Goal: Task Accomplishment & Management: Use online tool/utility

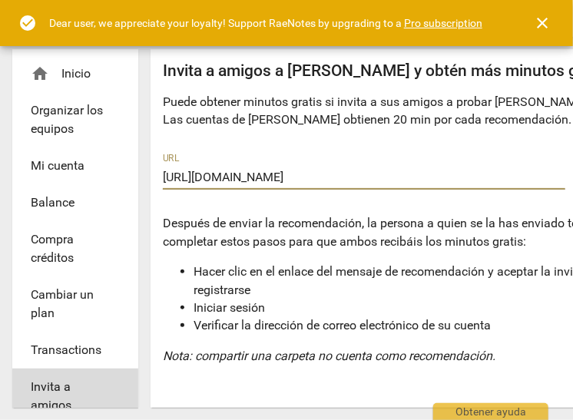
click at [540, 19] on span "close" at bounding box center [542, 23] width 18 height 18
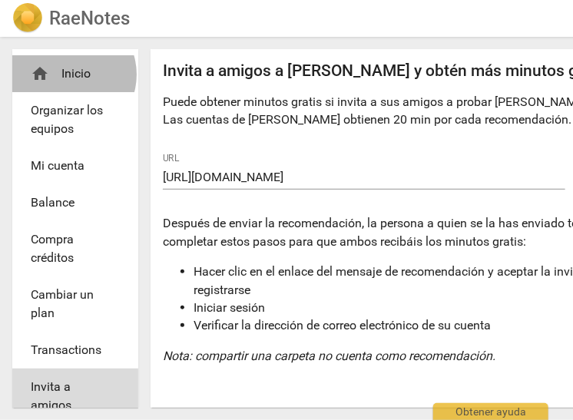
click at [68, 75] on div "home Inicio" at bounding box center [69, 74] width 77 height 18
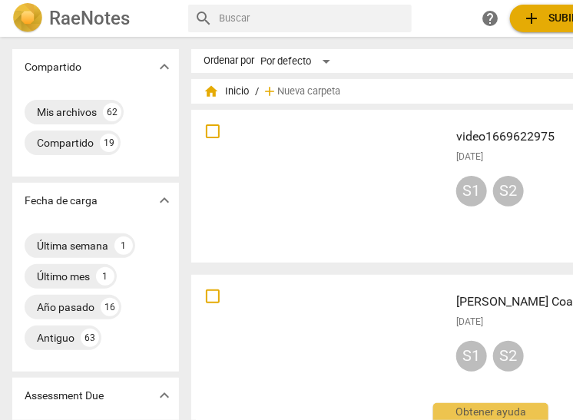
click at [552, 21] on span "add Subir archivo" at bounding box center [574, 18] width 104 height 18
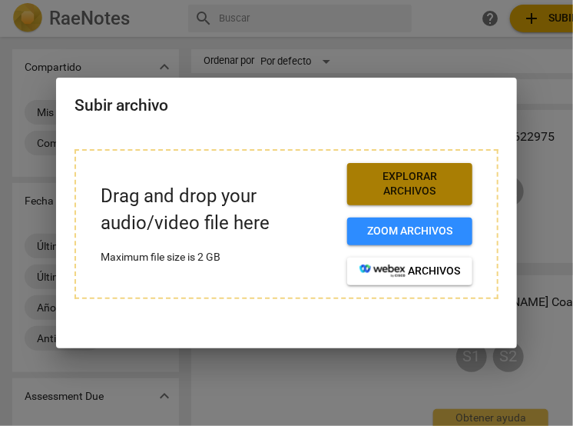
click at [435, 185] on span "Explorar archivos" at bounding box center [410, 184] width 101 height 30
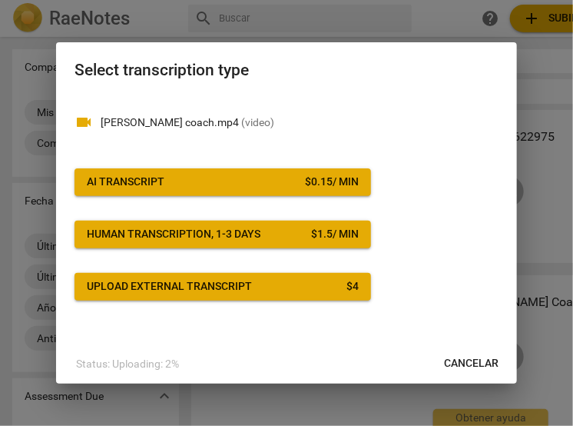
click at [285, 177] on span "AI Transcript $ 0.15 / min" at bounding box center [223, 181] width 272 height 15
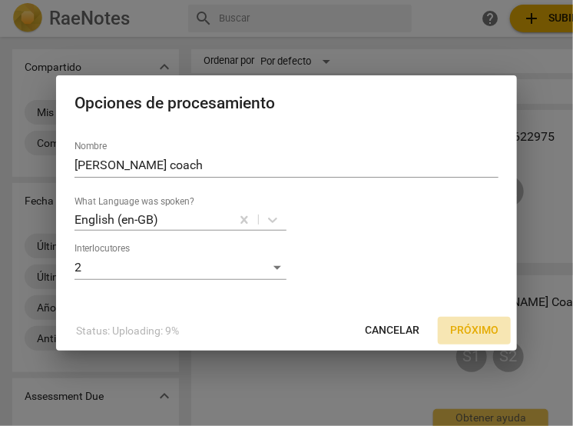
click at [477, 331] on span "Próximo" at bounding box center [474, 330] width 48 height 15
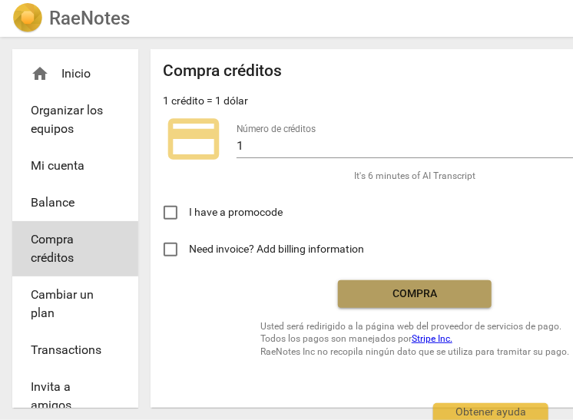
click at [406, 293] on span "Compra" at bounding box center [414, 294] width 129 height 15
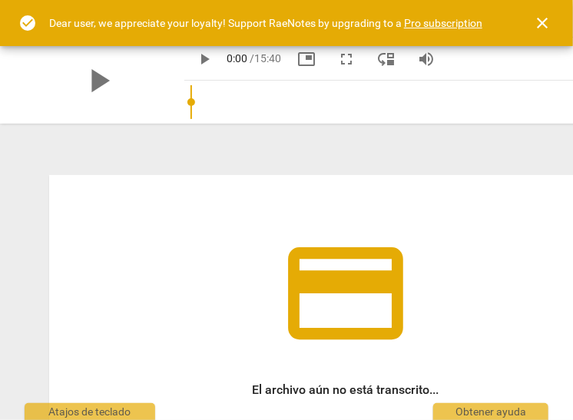
click at [545, 18] on span "close" at bounding box center [542, 23] width 18 height 18
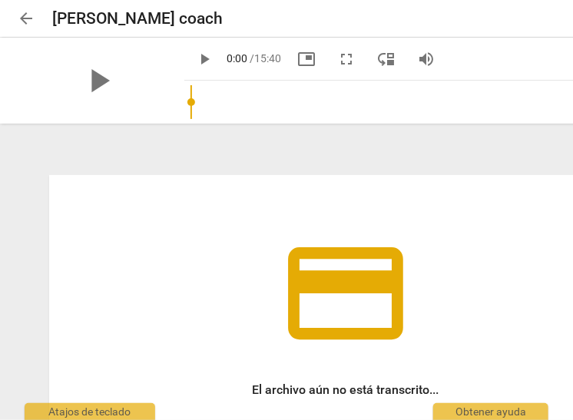
click at [27, 14] on span "arrow_back" at bounding box center [26, 18] width 18 height 18
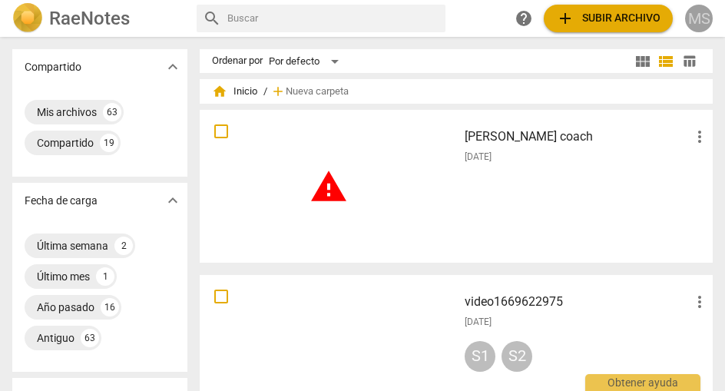
click at [572, 12] on div "MS" at bounding box center [699, 19] width 28 height 28
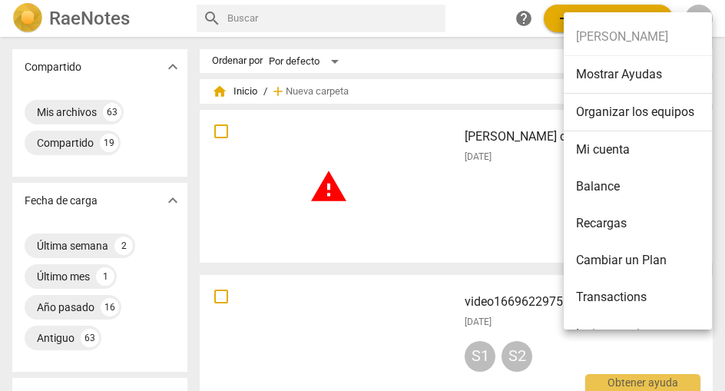
click at [572, 150] on li "Mi cuenta" at bounding box center [641, 149] width 154 height 37
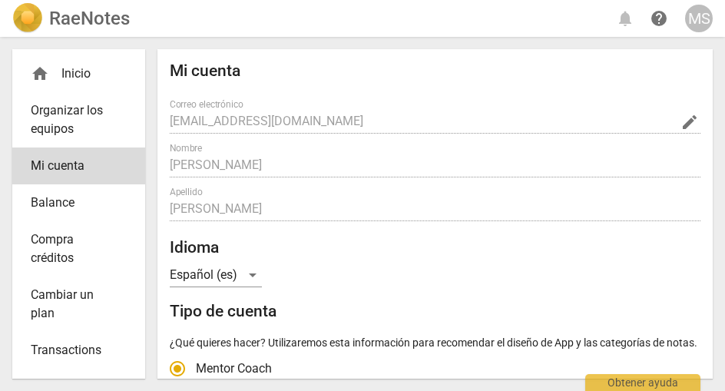
radio input "false"
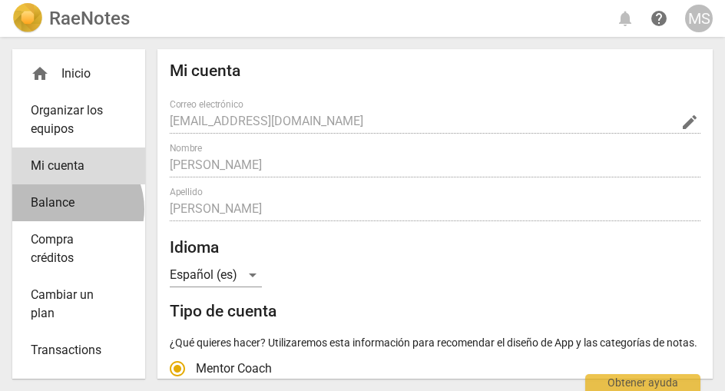
click at [65, 209] on span "Balance" at bounding box center [73, 203] width 84 height 18
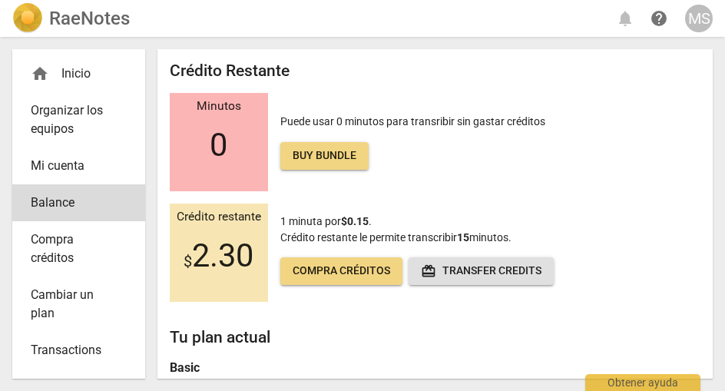
click at [61, 241] on span "Compra créditos" at bounding box center [73, 249] width 84 height 37
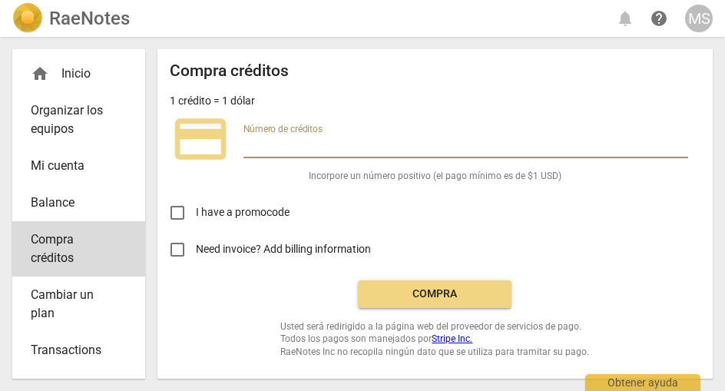
click at [265, 145] on input "number" at bounding box center [466, 147] width 445 height 22
click at [572, 139] on input "1" at bounding box center [466, 147] width 445 height 22
click at [572, 139] on input "2" at bounding box center [466, 147] width 445 height 22
click at [572, 139] on input "3" at bounding box center [466, 147] width 445 height 22
click at [572, 139] on input "4" at bounding box center [466, 147] width 445 height 22
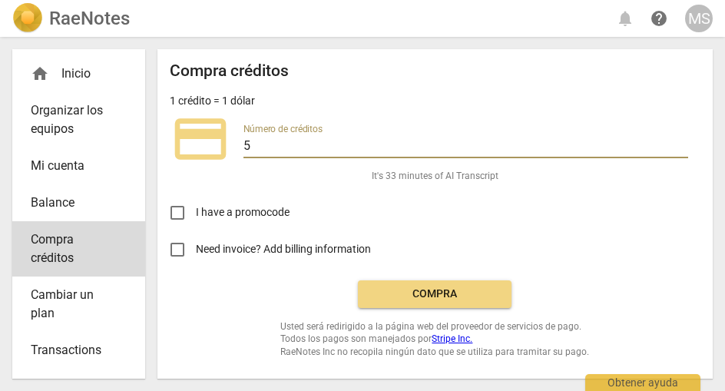
click at [572, 140] on input "5" at bounding box center [466, 147] width 445 height 22
click at [572, 140] on input "6" at bounding box center [466, 147] width 445 height 22
click at [572, 140] on input "7" at bounding box center [466, 147] width 445 height 22
click at [572, 140] on input "8" at bounding box center [466, 147] width 445 height 22
type input "9"
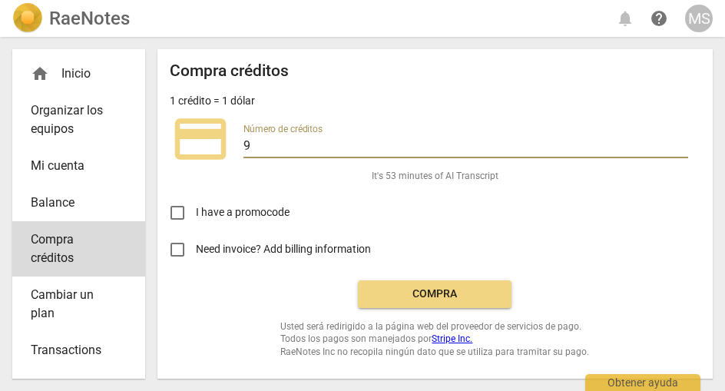
click at [572, 140] on input "9" at bounding box center [466, 147] width 445 height 22
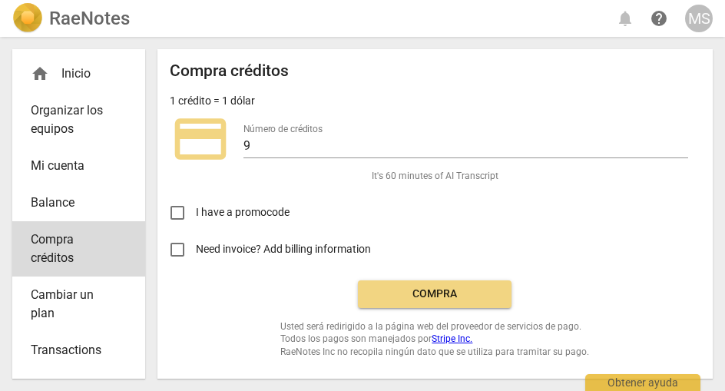
click at [295, 242] on span "Need invoice? Add billing information" at bounding box center [284, 249] width 177 height 16
click at [196, 242] on input "Need invoice? Add billing information" at bounding box center [177, 249] width 37 height 37
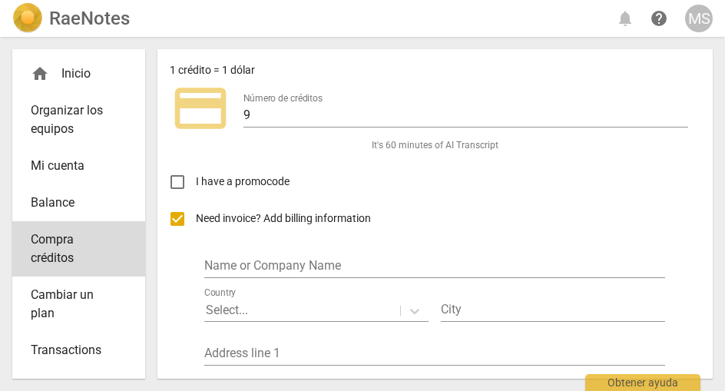
scroll to position [22, 0]
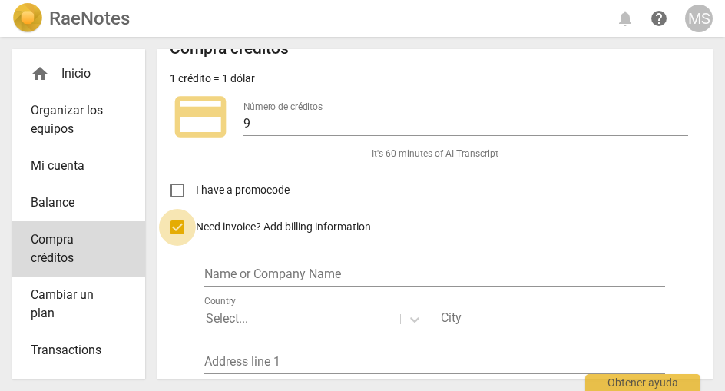
click at [177, 229] on input "Need invoice? Add billing information" at bounding box center [177, 227] width 37 height 37
checkbox input "false"
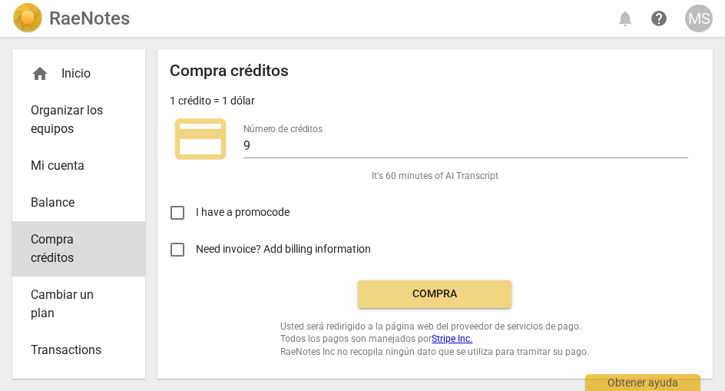
scroll to position [0, 0]
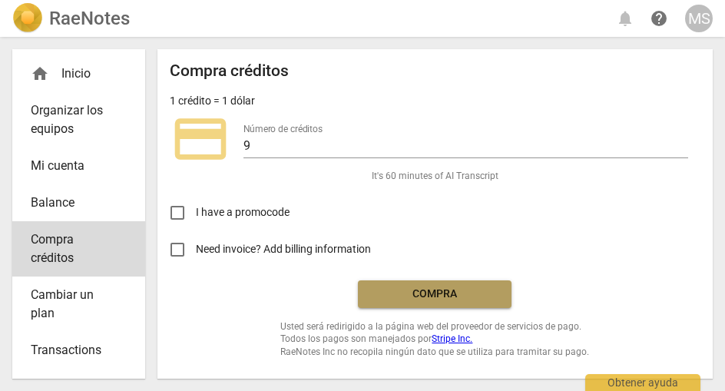
click at [436, 288] on span "Compra" at bounding box center [434, 294] width 129 height 15
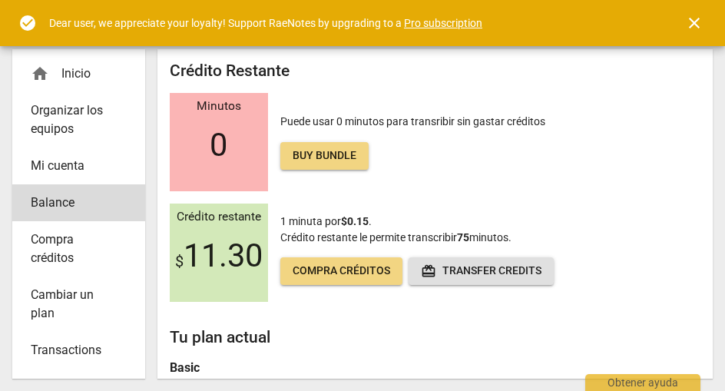
click at [68, 70] on div "home Inicio" at bounding box center [73, 74] width 84 height 18
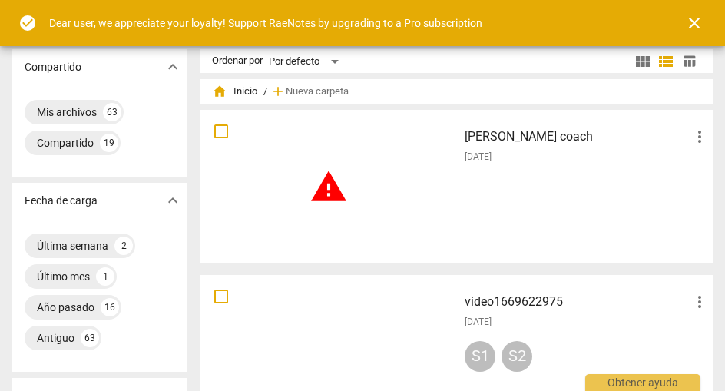
click at [494, 139] on h3 "[PERSON_NAME] coach" at bounding box center [578, 137] width 226 height 18
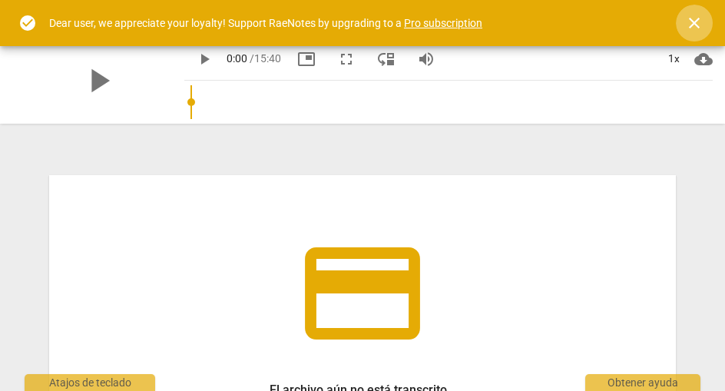
click at [696, 23] on span "close" at bounding box center [694, 23] width 18 height 18
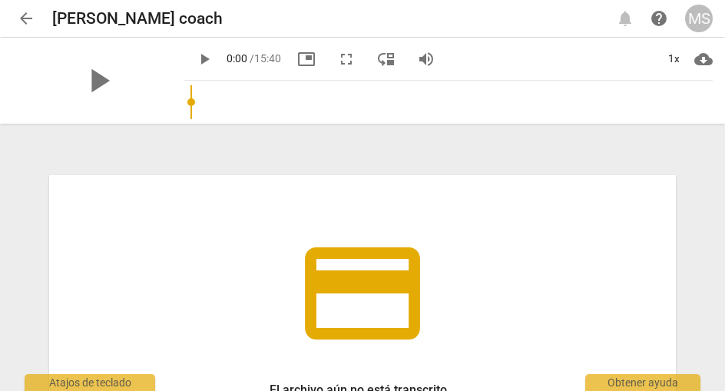
click at [22, 15] on span "arrow_back" at bounding box center [26, 18] width 18 height 18
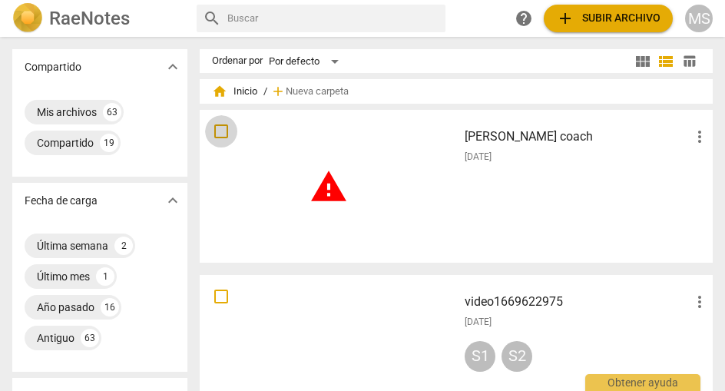
click at [224, 132] on input "checkbox" at bounding box center [221, 131] width 32 height 18
checkbox input "false"
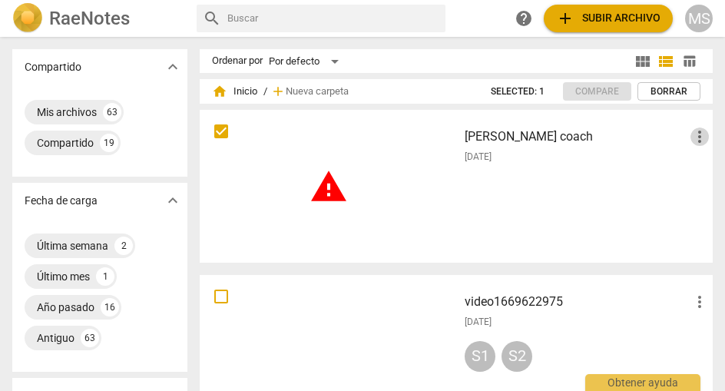
click at [692, 136] on span "more_vert" at bounding box center [700, 137] width 18 height 18
click at [610, 205] on div at bounding box center [362, 195] width 725 height 391
click at [222, 128] on input "checkbox" at bounding box center [221, 131] width 32 height 18
click at [330, 193] on span "warning" at bounding box center [329, 187] width 38 height 38
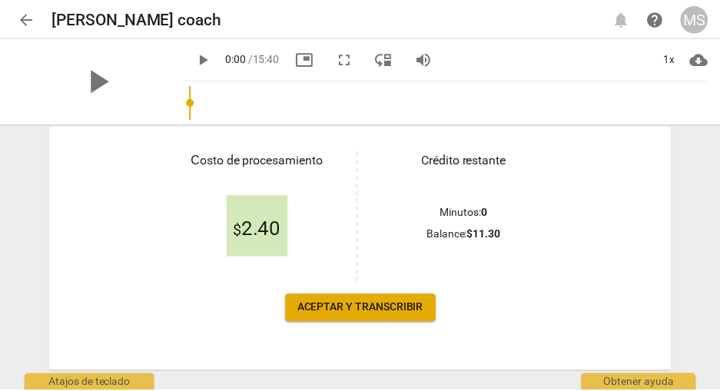
scroll to position [275, 0]
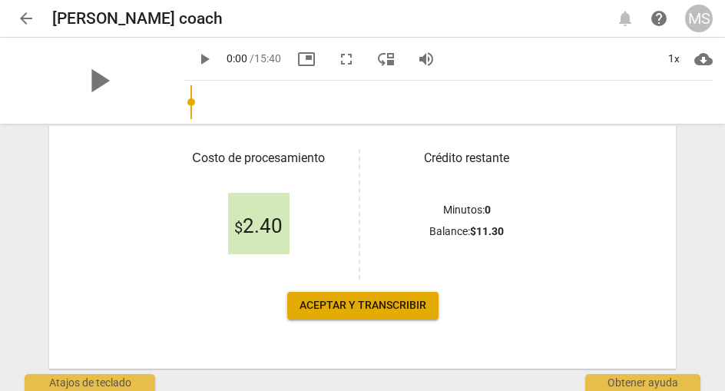
click at [356, 303] on span "Aceptar y transcribir" at bounding box center [363, 305] width 127 height 15
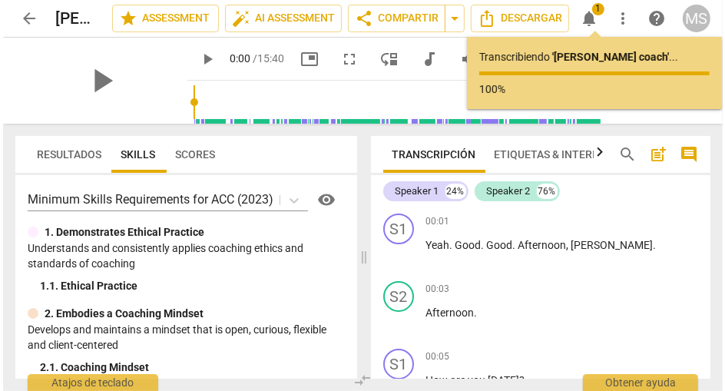
scroll to position [0, 0]
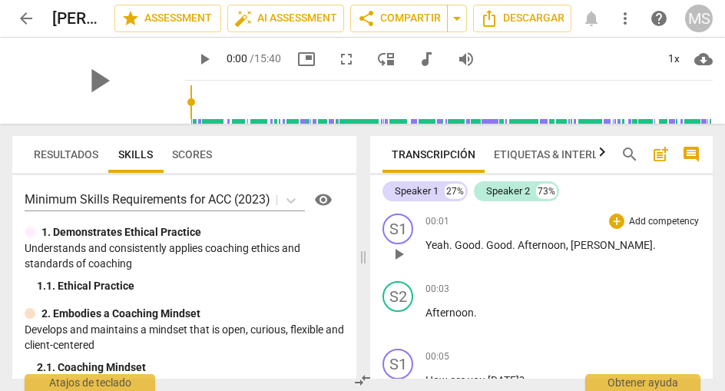
click at [401, 250] on span "play_arrow" at bounding box center [399, 254] width 18 height 18
click at [420, 187] on div "Speaker 1" at bounding box center [417, 191] width 44 height 15
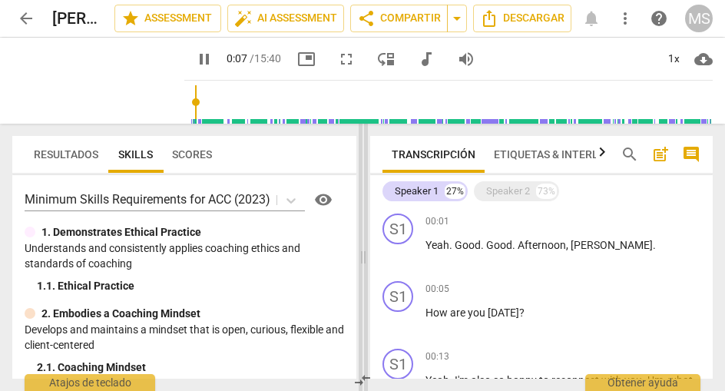
click at [366, 257] on span at bounding box center [363, 257] width 9 height 267
click at [362, 258] on span at bounding box center [363, 257] width 9 height 267
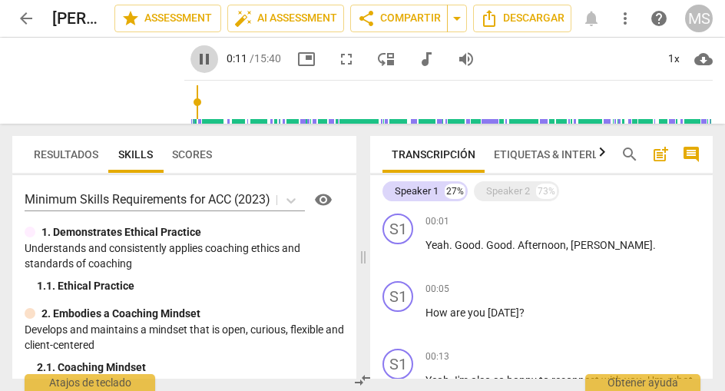
click at [195, 61] on span "pause" at bounding box center [204, 59] width 18 height 18
type input "12"
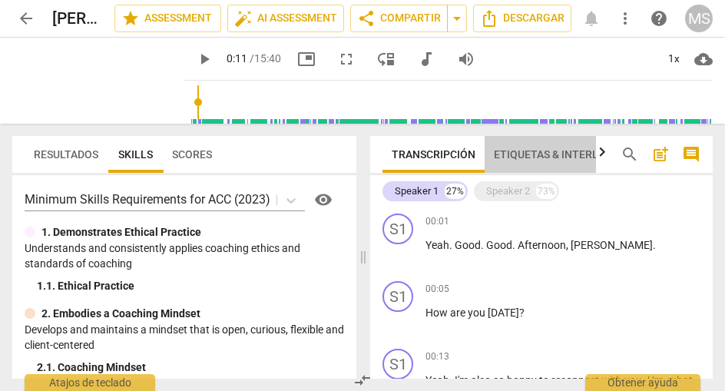
click at [540, 156] on span "Etiquetas & Interlocutores" at bounding box center [574, 154] width 160 height 12
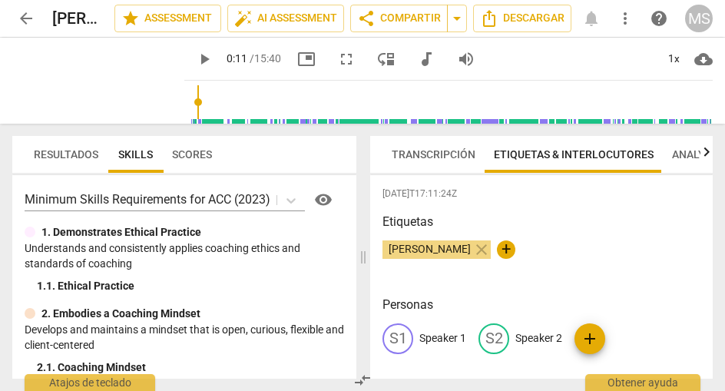
click at [430, 333] on p "Speaker 1" at bounding box center [443, 338] width 47 height 16
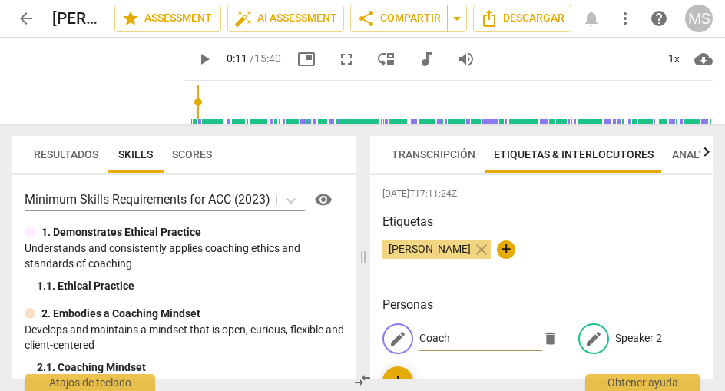
type input "Coach"
click at [621, 330] on p "Speaker 2" at bounding box center [638, 338] width 47 height 16
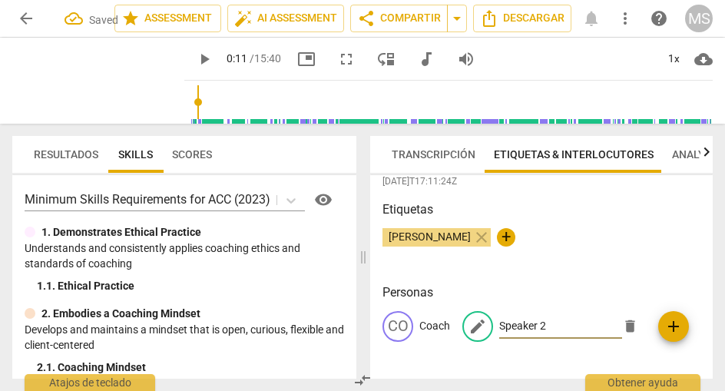
scroll to position [12, 0]
type input "[PERSON_NAME]"
click at [663, 276] on div "[DATE]T17:11:24Z Etiquetas [PERSON_NAME] close + Personas CO Coach edit [PERSON…" at bounding box center [541, 277] width 343 height 204
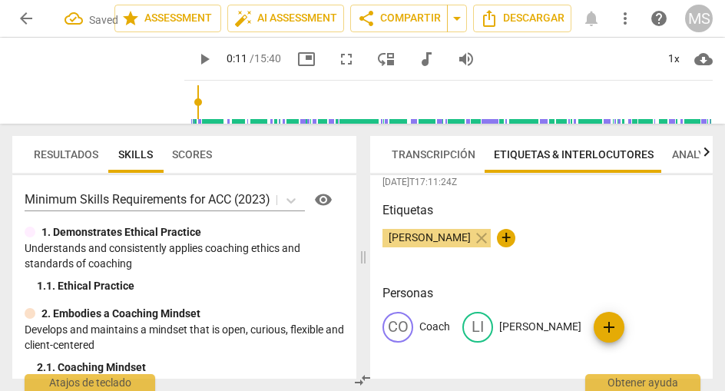
click at [424, 154] on span "Transcripción" at bounding box center [434, 154] width 84 height 12
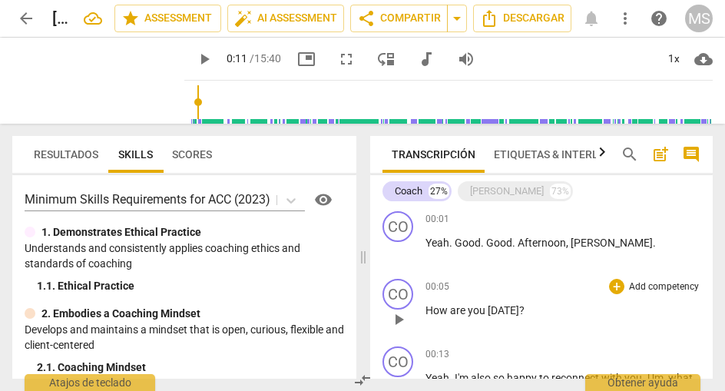
scroll to position [0, 0]
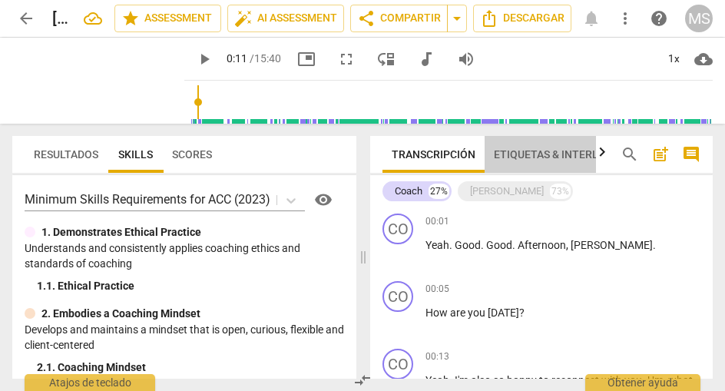
click at [531, 148] on span "Etiquetas & Interlocutores" at bounding box center [574, 155] width 178 height 22
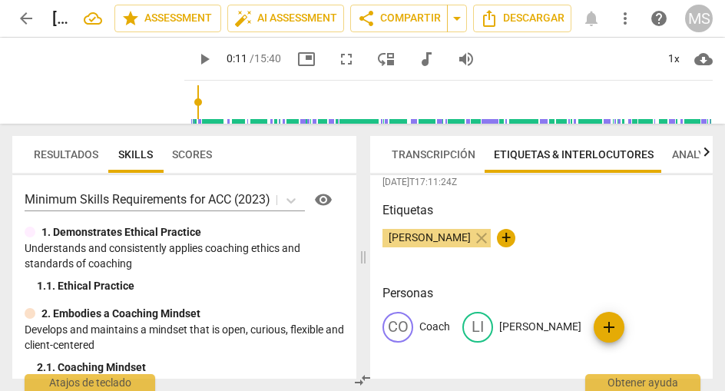
click at [502, 323] on p "[PERSON_NAME]" at bounding box center [540, 327] width 82 height 16
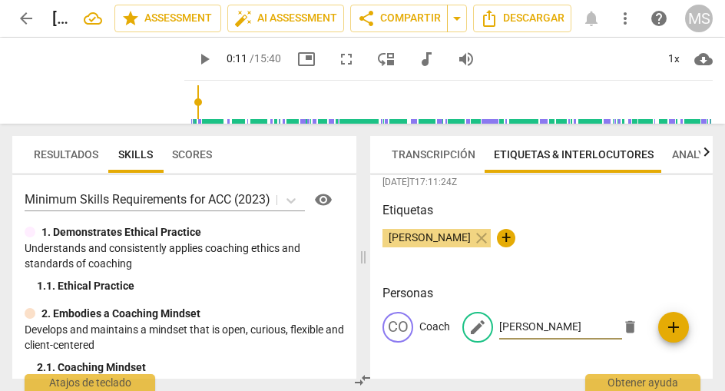
click at [532, 328] on input "[PERSON_NAME]" at bounding box center [560, 327] width 123 height 25
type input "L"
type input "Client"
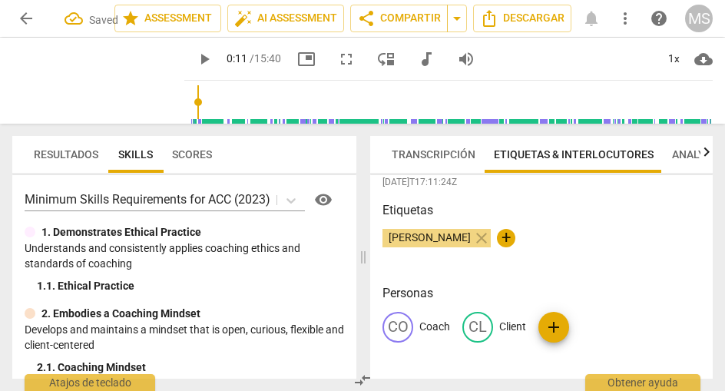
click at [429, 154] on span "Transcripción" at bounding box center [434, 154] width 84 height 12
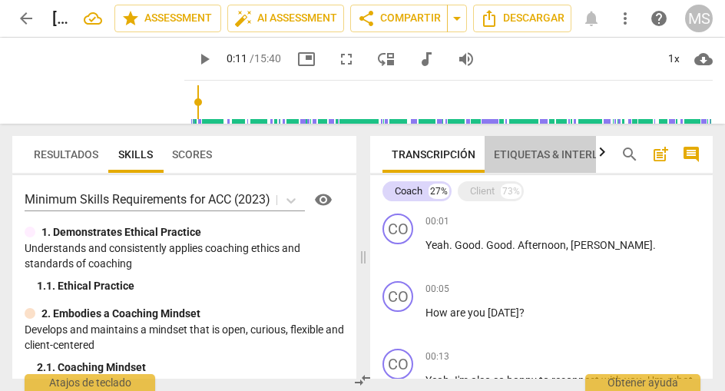
click at [521, 161] on span "Etiquetas & Interlocutores" at bounding box center [574, 155] width 178 height 22
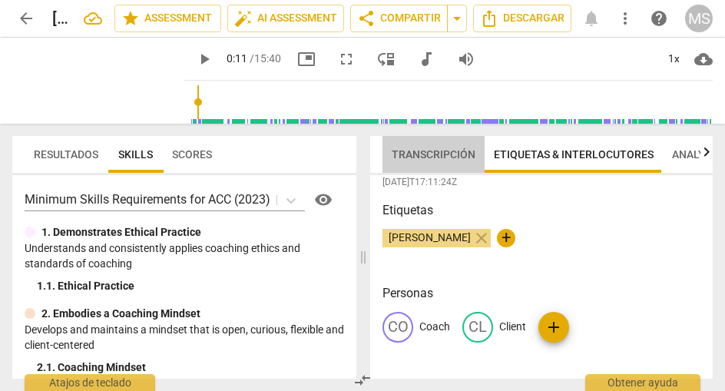
click at [444, 158] on span "Transcripción" at bounding box center [434, 154] width 84 height 12
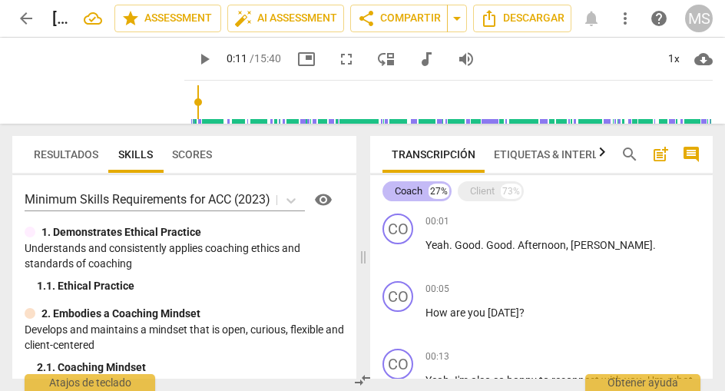
click at [414, 194] on div "Coach" at bounding box center [409, 191] width 28 height 15
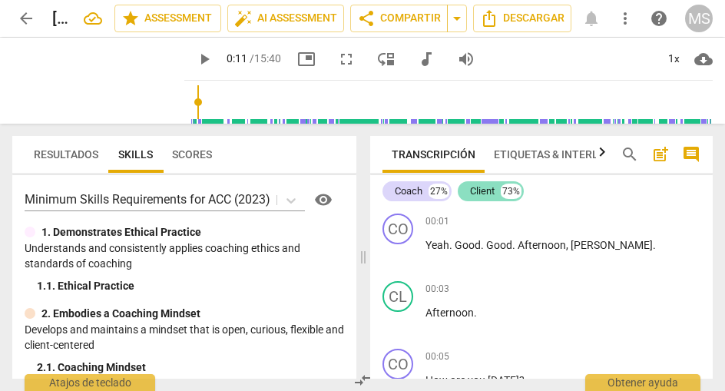
click at [501, 193] on div "Client 73%" at bounding box center [491, 191] width 66 height 20
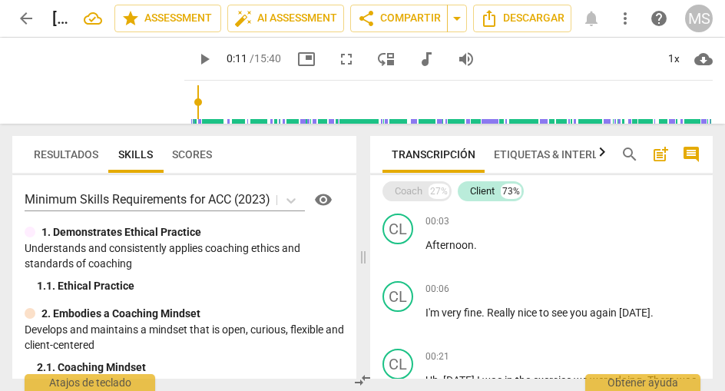
click at [419, 190] on div "Coach" at bounding box center [409, 191] width 28 height 15
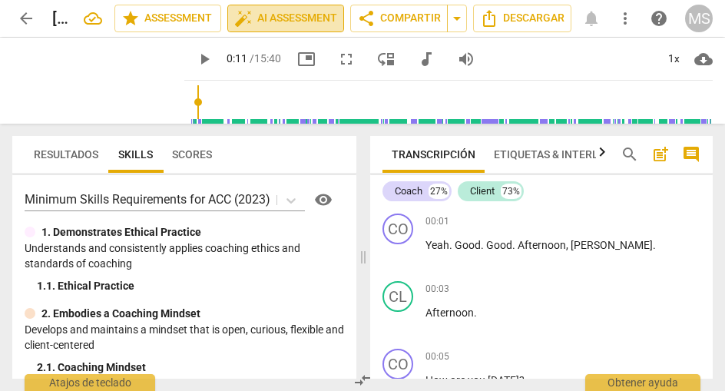
click at [279, 15] on span "auto_fix_high AI Assessment" at bounding box center [285, 18] width 103 height 18
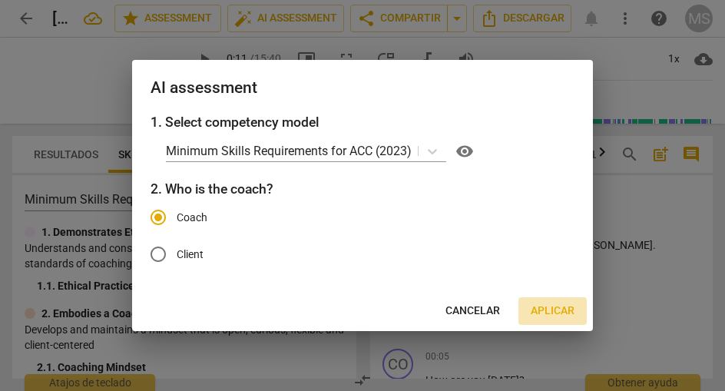
click at [546, 307] on span "Aplicar" at bounding box center [553, 310] width 44 height 15
click at [549, 311] on span "Aplicar" at bounding box center [553, 310] width 44 height 15
click at [194, 211] on span "Coach" at bounding box center [192, 218] width 31 height 16
click at [177, 211] on input "Coach" at bounding box center [158, 217] width 37 height 37
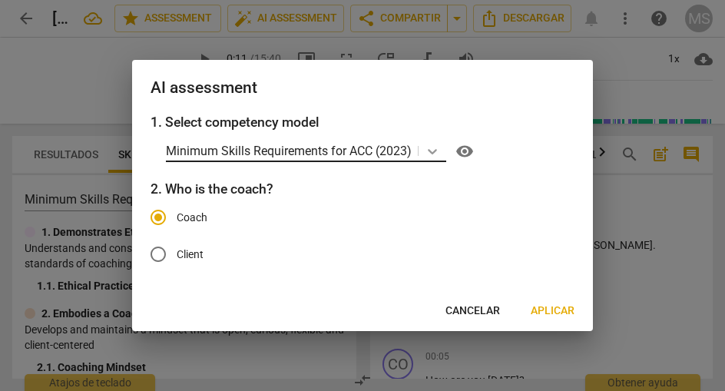
click at [435, 0] on body "arrow_back [PERSON_NAME] coach edit star Assessment auto_fix_high AI Assessment…" at bounding box center [362, 0] width 725 height 0
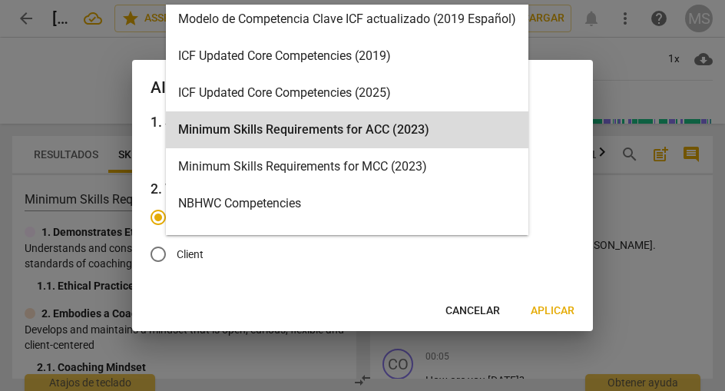
scroll to position [267, 0]
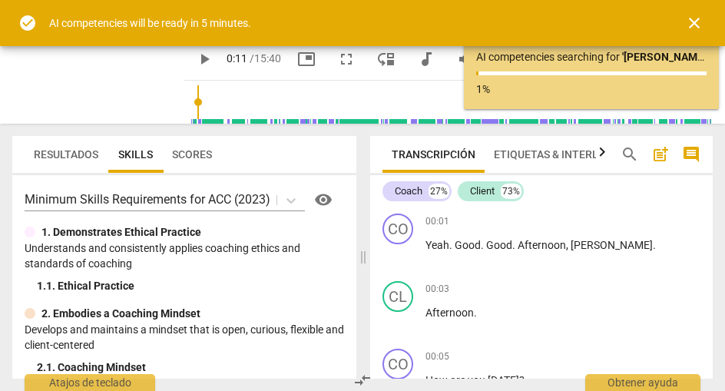
click at [380, 126] on div "Transcripción Etiquetas & Interlocutores Analytics search post_add comment Coac…" at bounding box center [544, 257] width 361 height 267
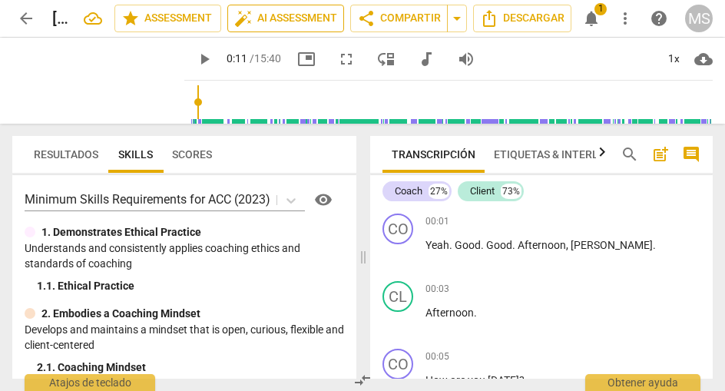
click at [307, 19] on span "auto_fix_high AI Assessment" at bounding box center [285, 18] width 103 height 18
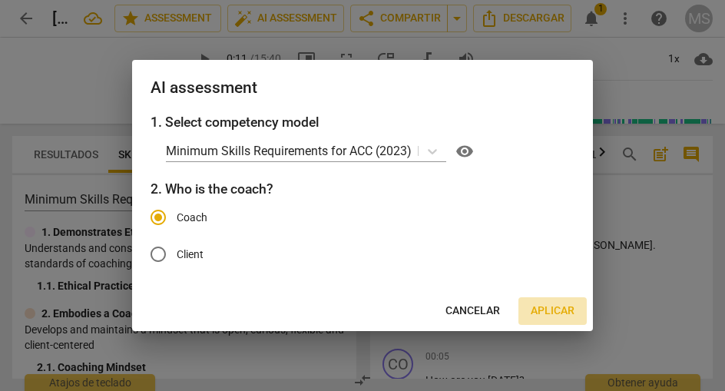
click at [556, 312] on span "Aplicar" at bounding box center [553, 310] width 44 height 15
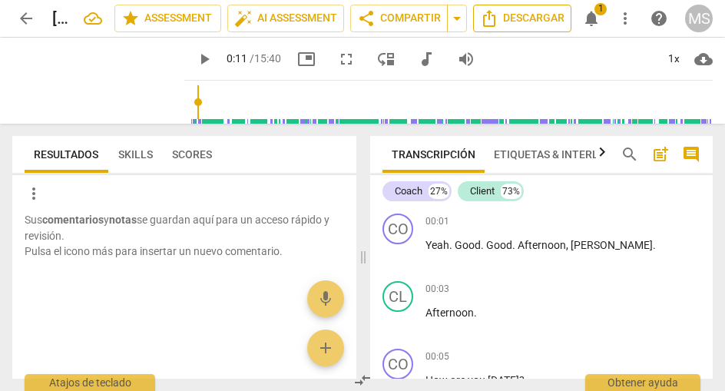
click at [522, 22] on span "Descargar" at bounding box center [522, 18] width 85 height 18
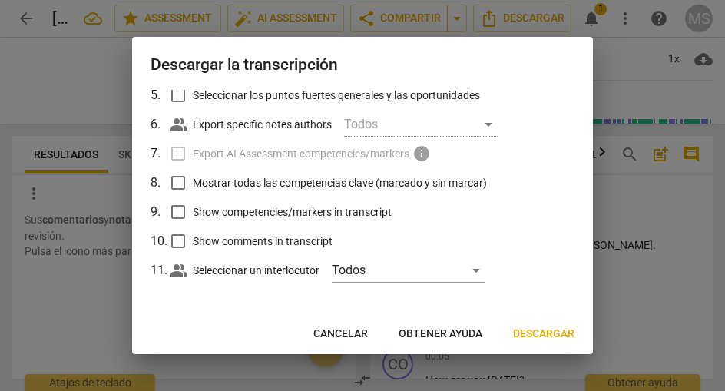
scroll to position [191, 0]
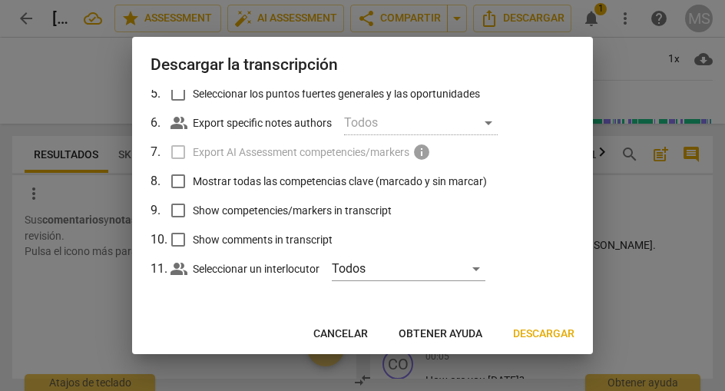
click at [182, 150] on label "Export AI Assessment competencies/markers info" at bounding box center [361, 152] width 403 height 29
click at [352, 323] on button "Cancelar" at bounding box center [340, 334] width 79 height 28
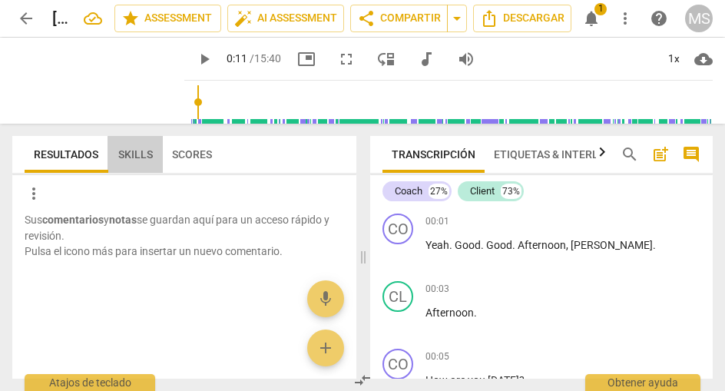
click at [135, 151] on span "Skills" at bounding box center [135, 154] width 35 height 12
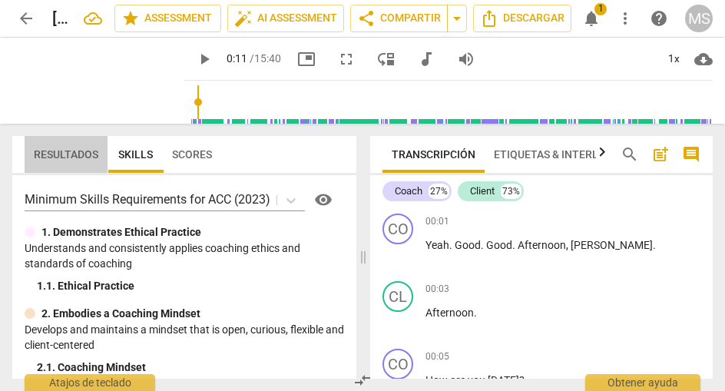
click at [88, 151] on span "Resultados" at bounding box center [66, 154] width 65 height 12
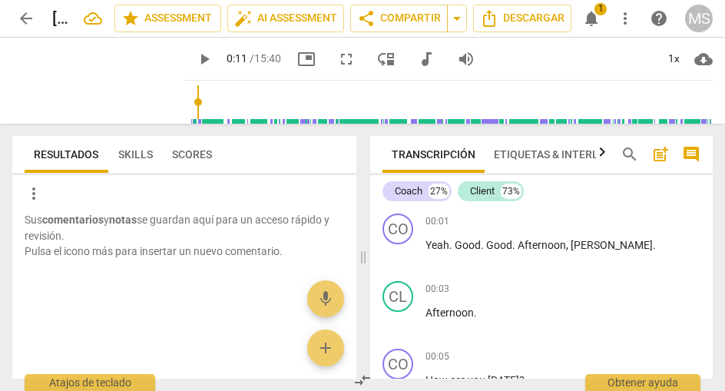
click at [128, 151] on span "Skills" at bounding box center [135, 154] width 35 height 12
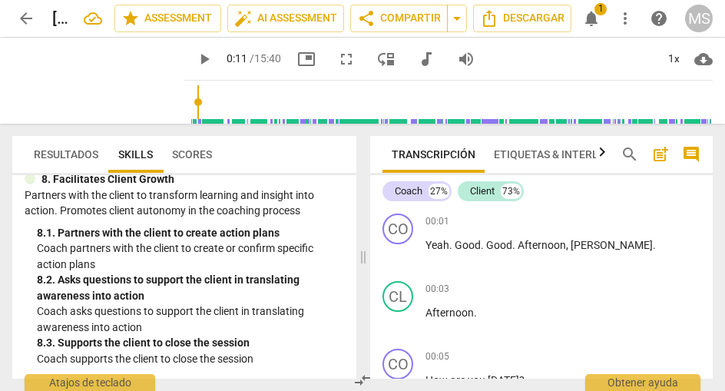
scroll to position [1442, 0]
click at [198, 161] on span "Scores" at bounding box center [192, 155] width 58 height 22
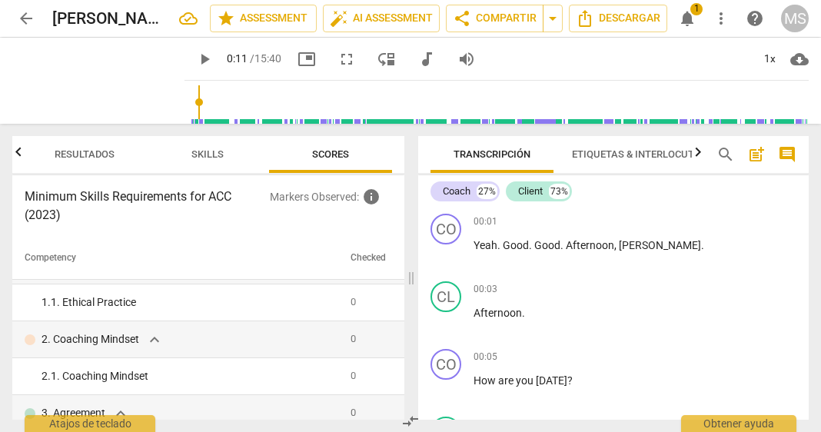
scroll to position [0, 0]
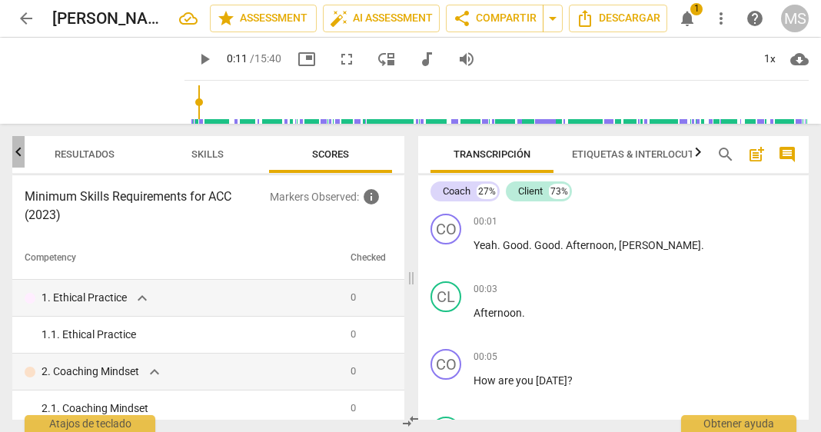
click at [19, 154] on icon "button" at bounding box center [18, 152] width 18 height 18
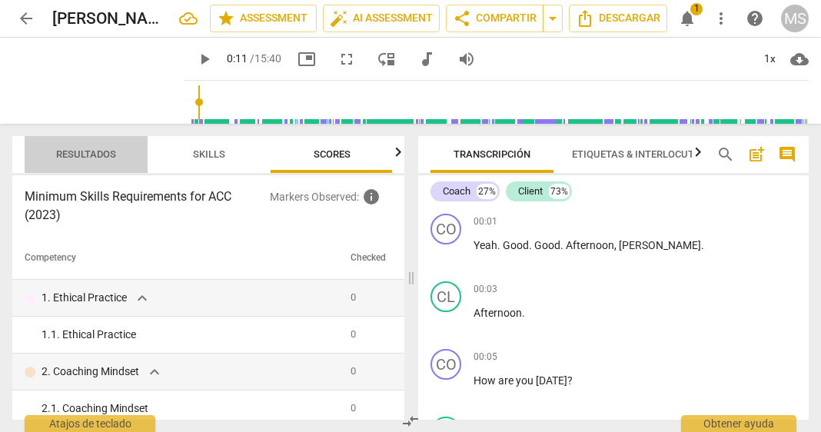
click at [72, 151] on span "Resultados" at bounding box center [86, 154] width 60 height 12
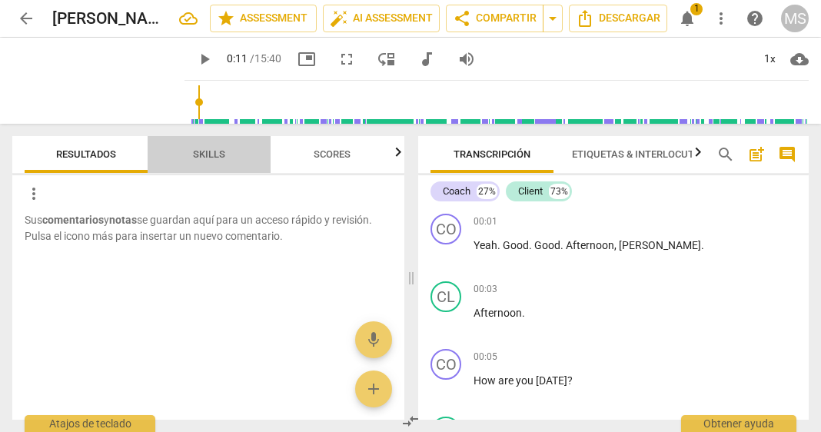
click at [211, 151] on span "Skills" at bounding box center [209, 154] width 32 height 12
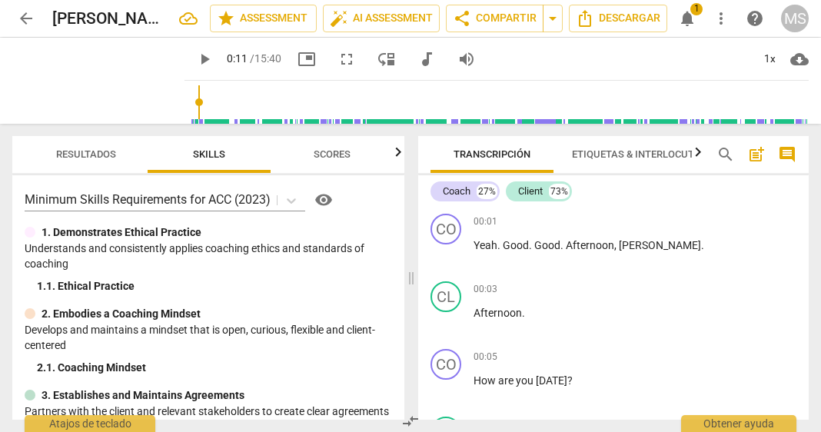
click at [695, 8] on span "1" at bounding box center [696, 9] width 12 height 12
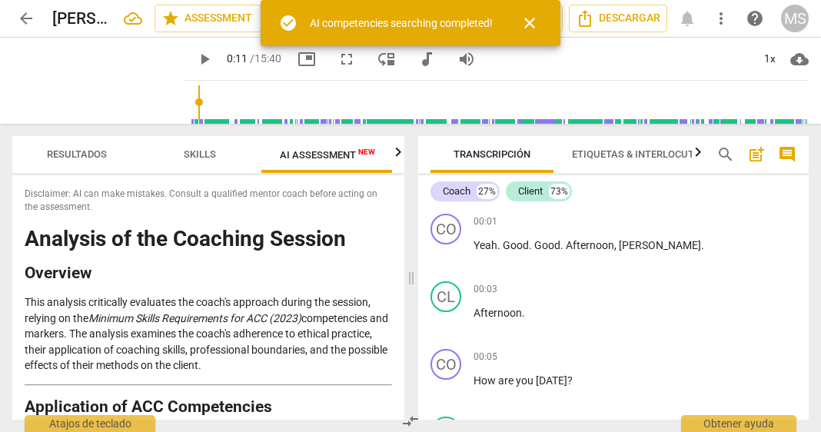
scroll to position [0, 10]
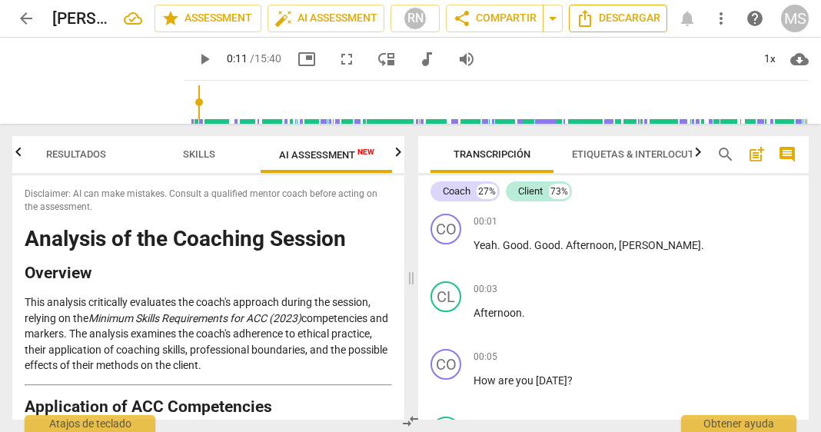
click at [619, 19] on span "Descargar" at bounding box center [617, 18] width 85 height 18
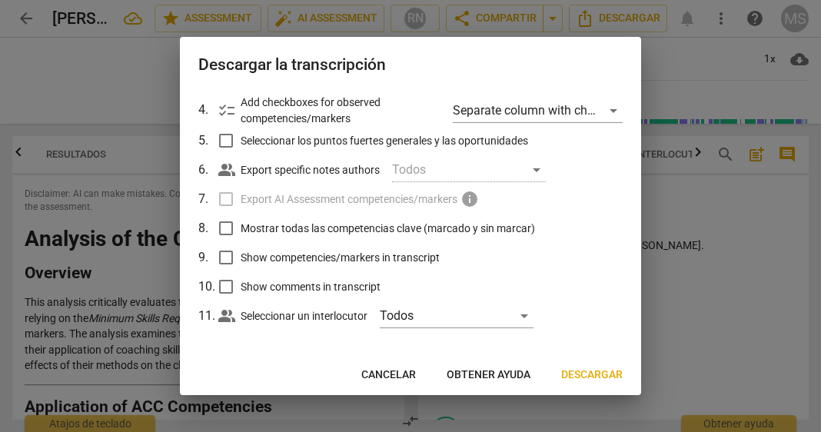
scroll to position [150, 0]
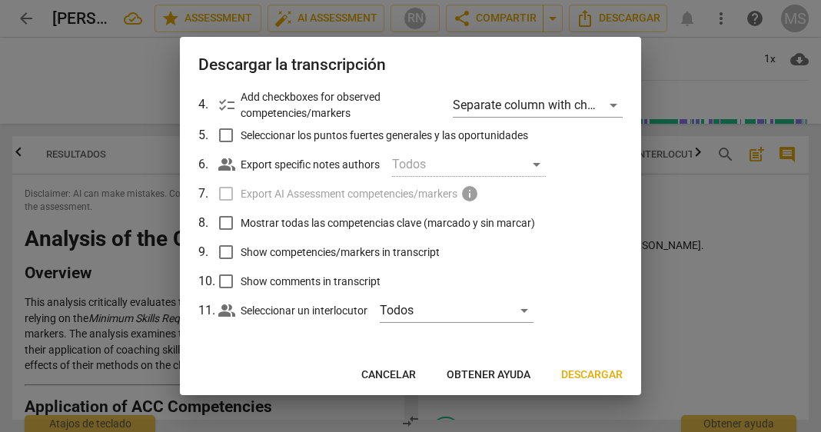
click at [112, 284] on div at bounding box center [410, 216] width 821 height 432
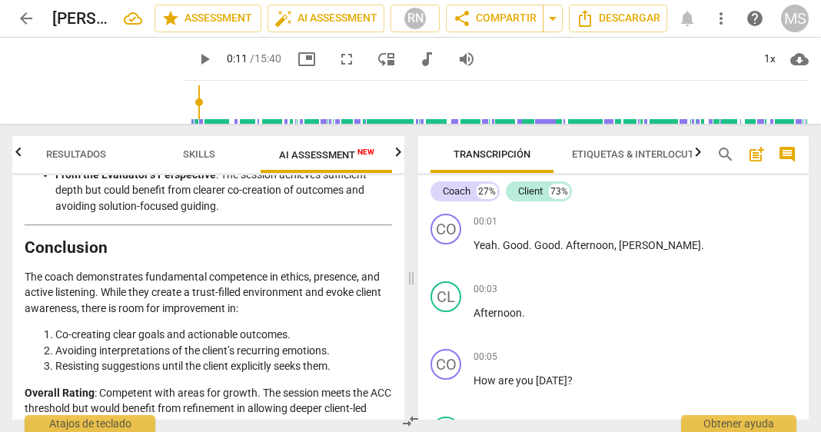
scroll to position [3287, 0]
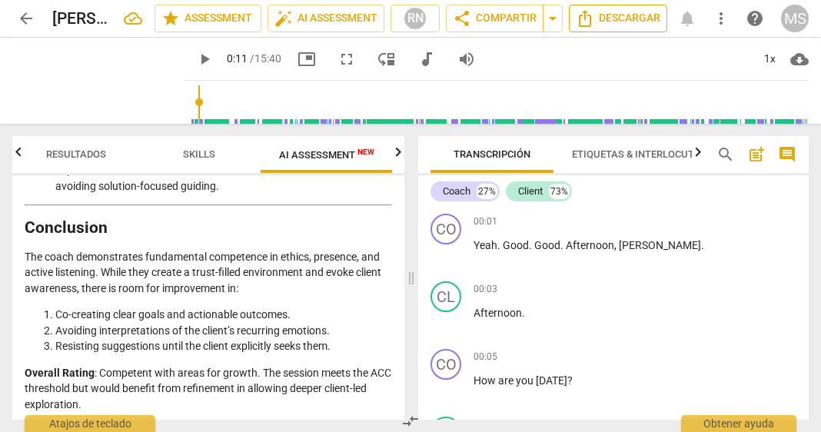
click at [644, 15] on span "Descargar" at bounding box center [617, 18] width 85 height 18
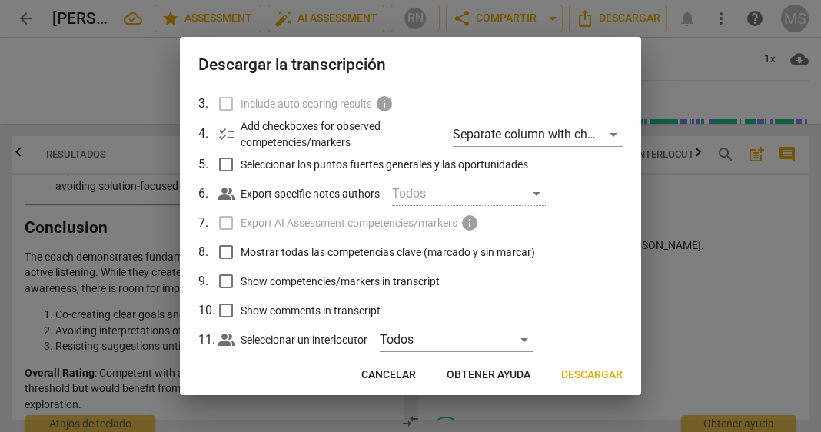
scroll to position [150, 0]
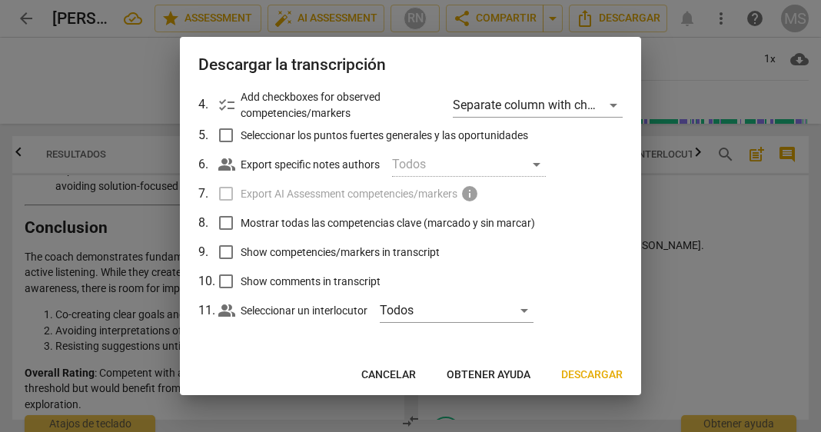
click at [592, 375] on span "Descargar" at bounding box center [591, 374] width 61 height 15
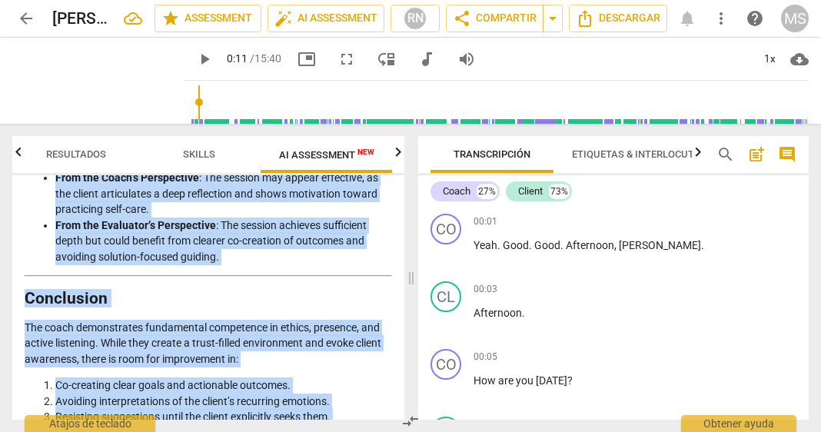
scroll to position [3287, 0]
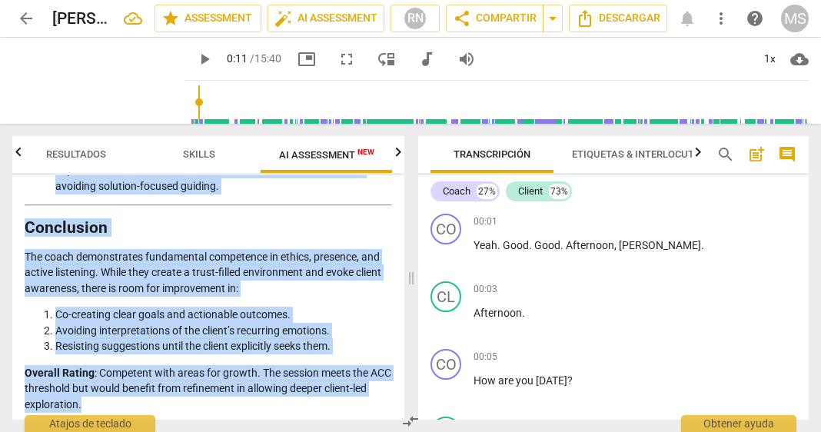
drag, startPoint x: 27, startPoint y: 209, endPoint x: 232, endPoint y: 415, distance: 290.7
click at [232, 390] on div "Disclaimer: AI can make mistakes. Consult a qualified mentor coach before actin…" at bounding box center [208, 297] width 392 height 244
copy div "Loremipsumd sit Ametconse Adipiscing Elitsed Doeiusmo : 4.0 Tempori utl etdolo …"
click at [622, 16] on span "Descargar" at bounding box center [617, 18] width 85 height 18
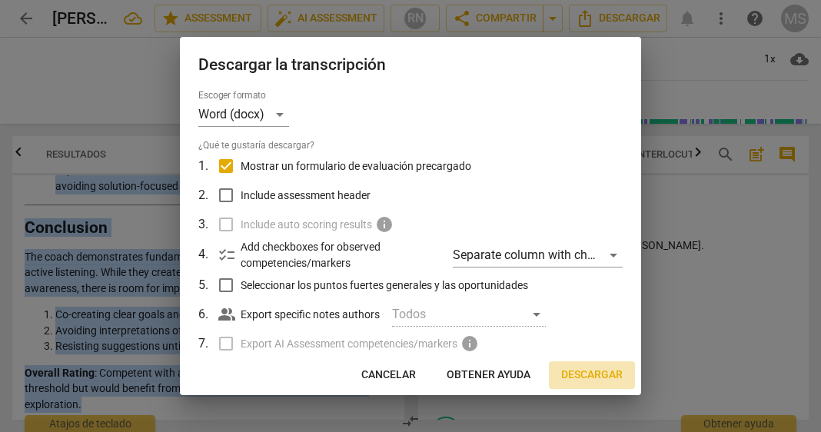
click at [576, 373] on span "Descargar" at bounding box center [591, 374] width 61 height 15
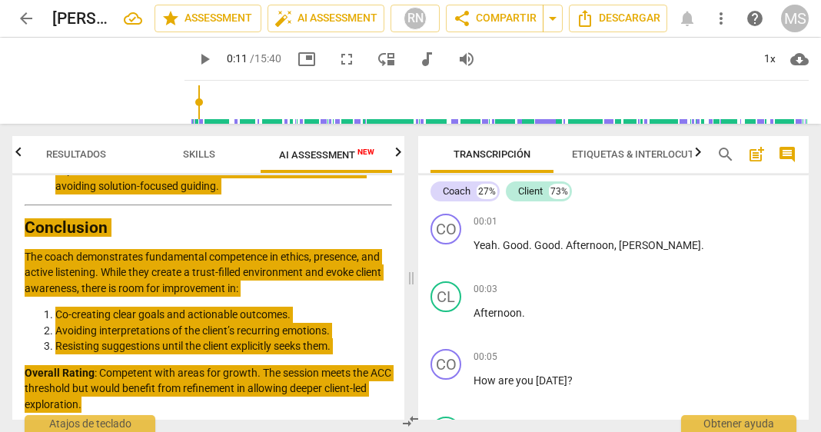
type input "12"
